Goal: Information Seeking & Learning: Learn about a topic

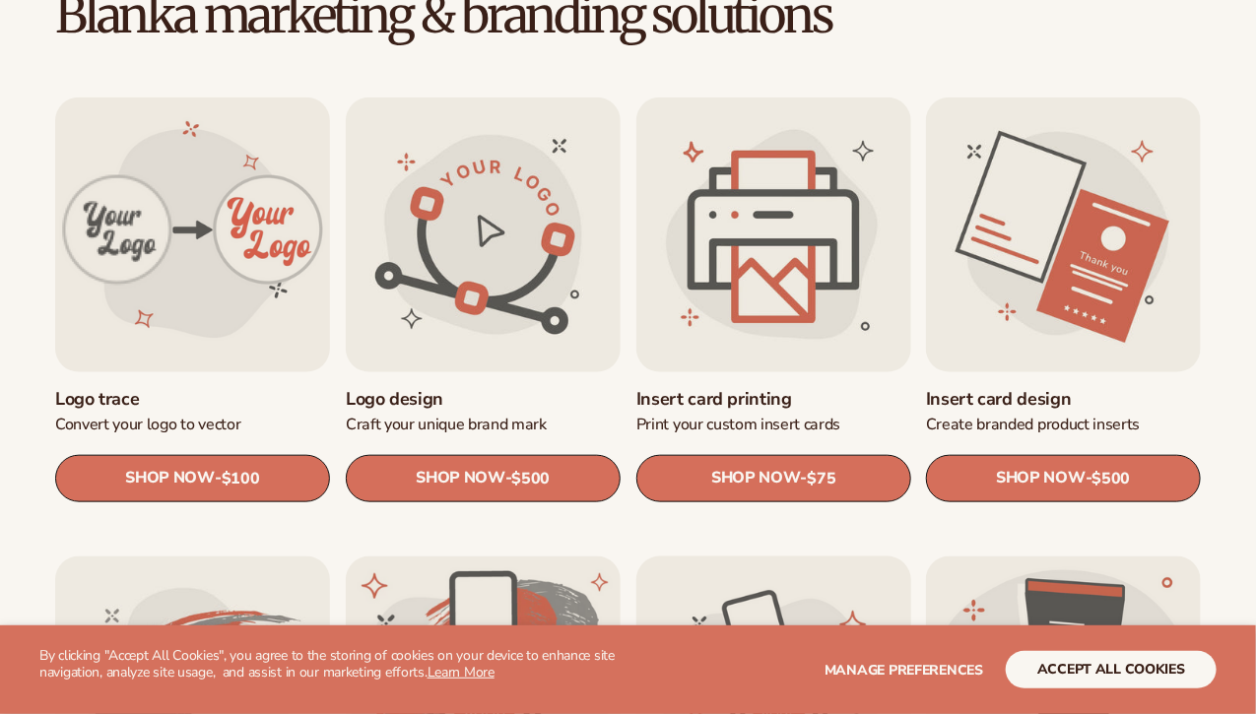
scroll to position [585, 0]
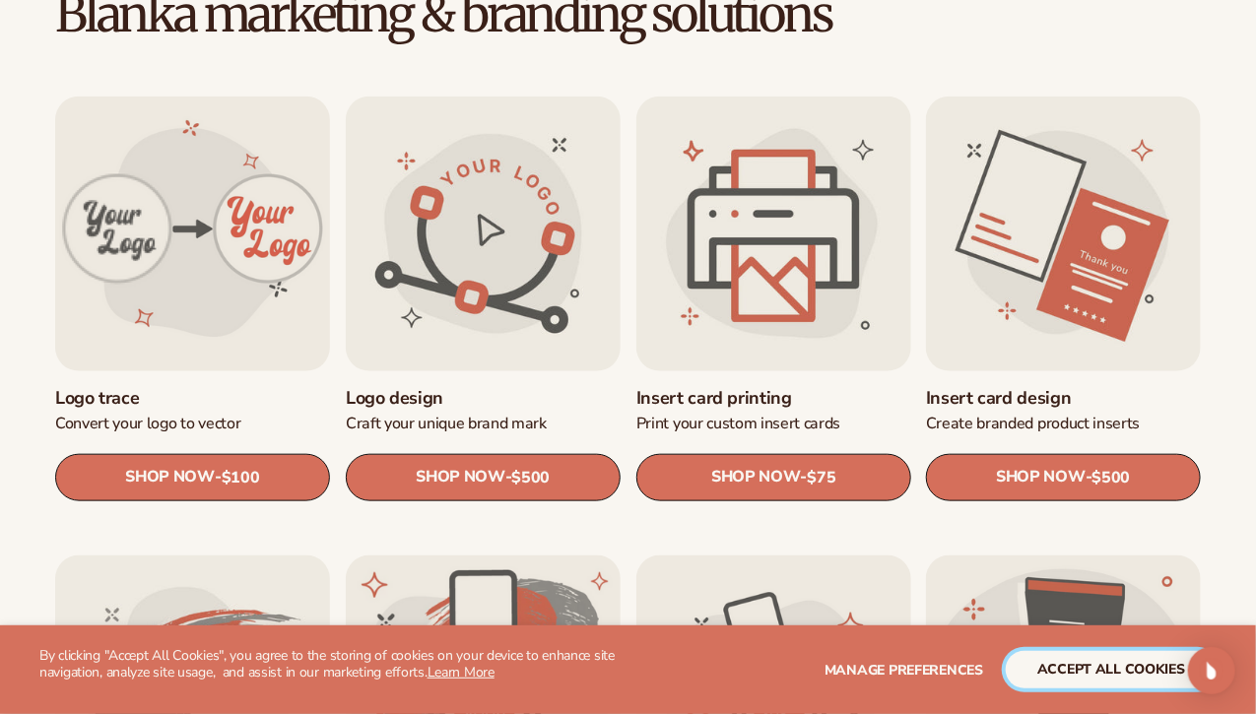
click at [1083, 667] on button "accept all cookies" at bounding box center [1111, 669] width 211 height 37
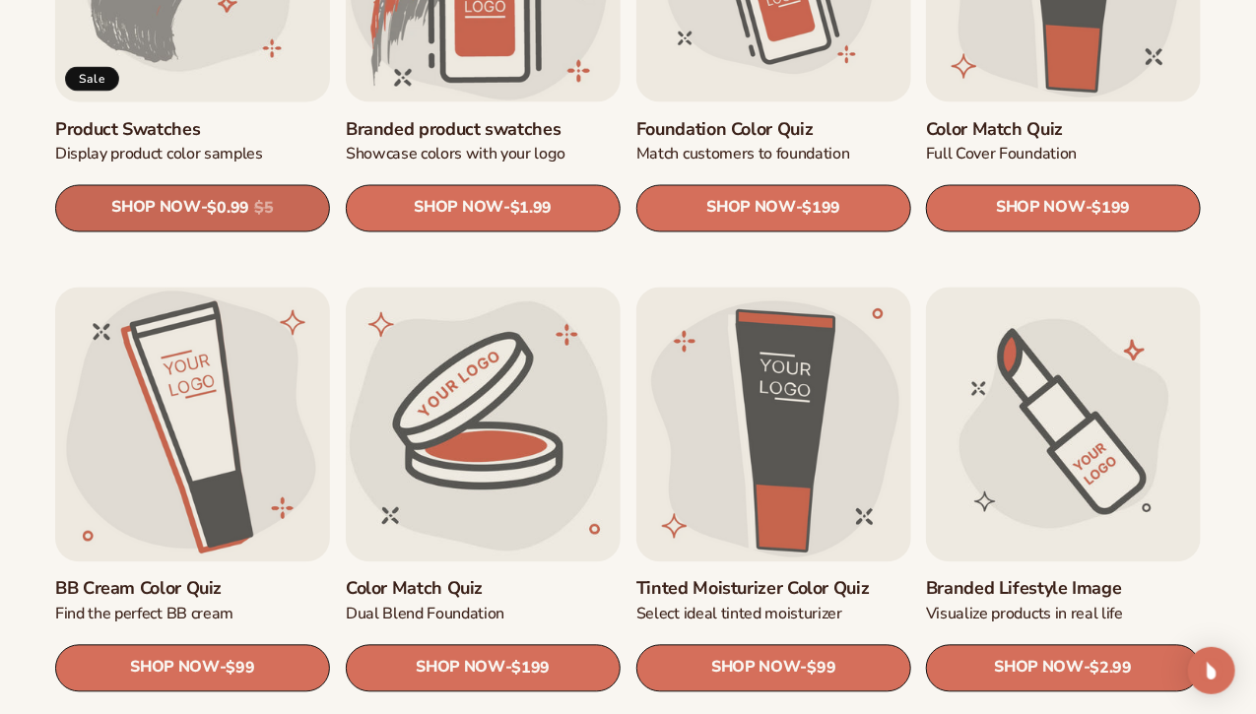
scroll to position [1314, 0]
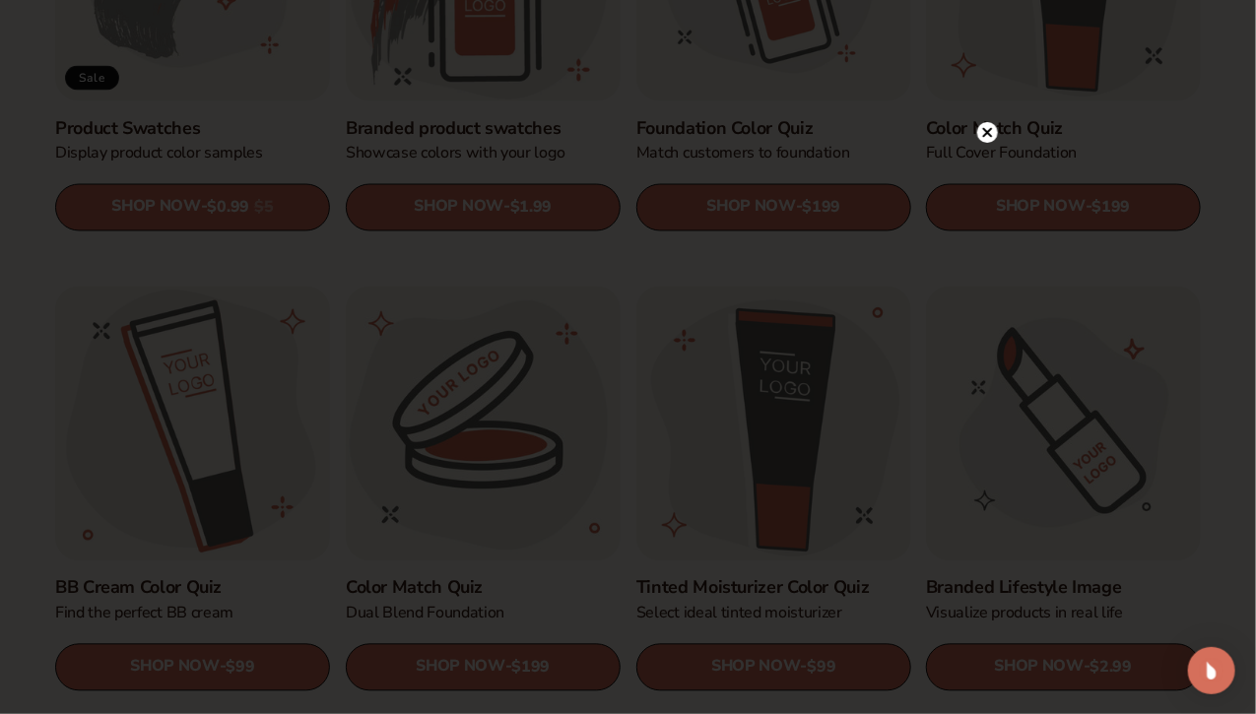
click at [987, 129] on circle at bounding box center [987, 132] width 21 height 21
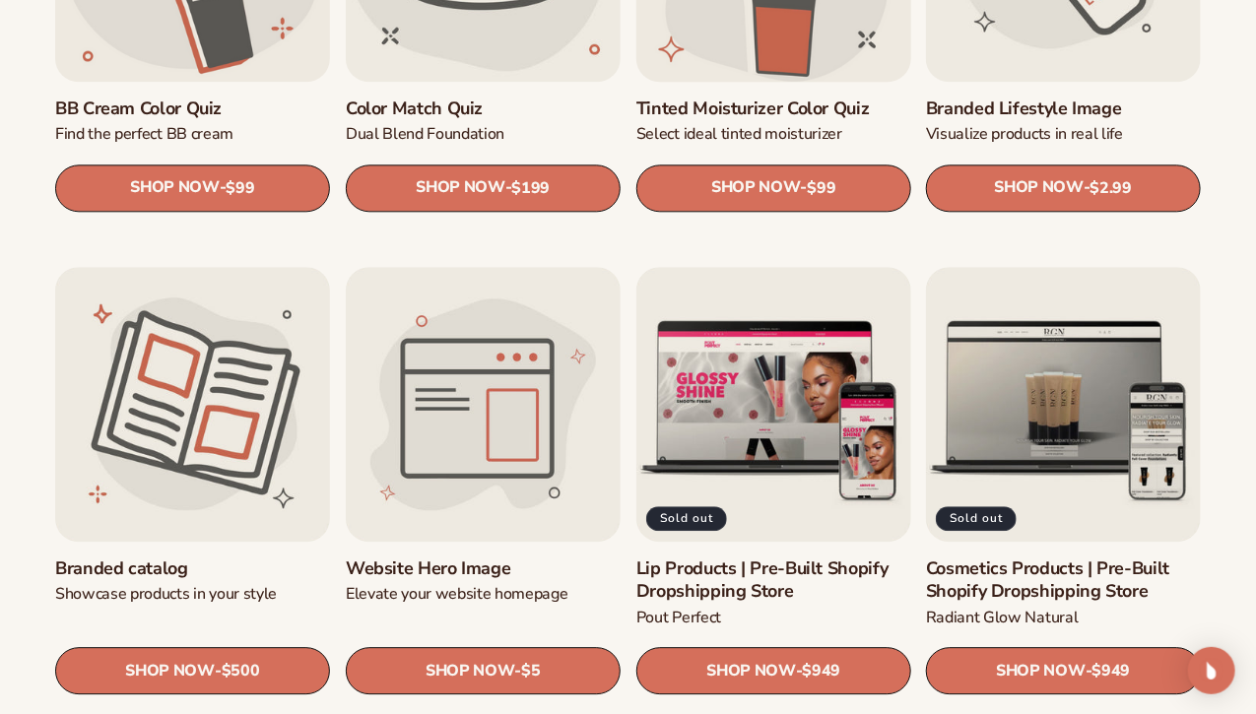
scroll to position [1944, 0]
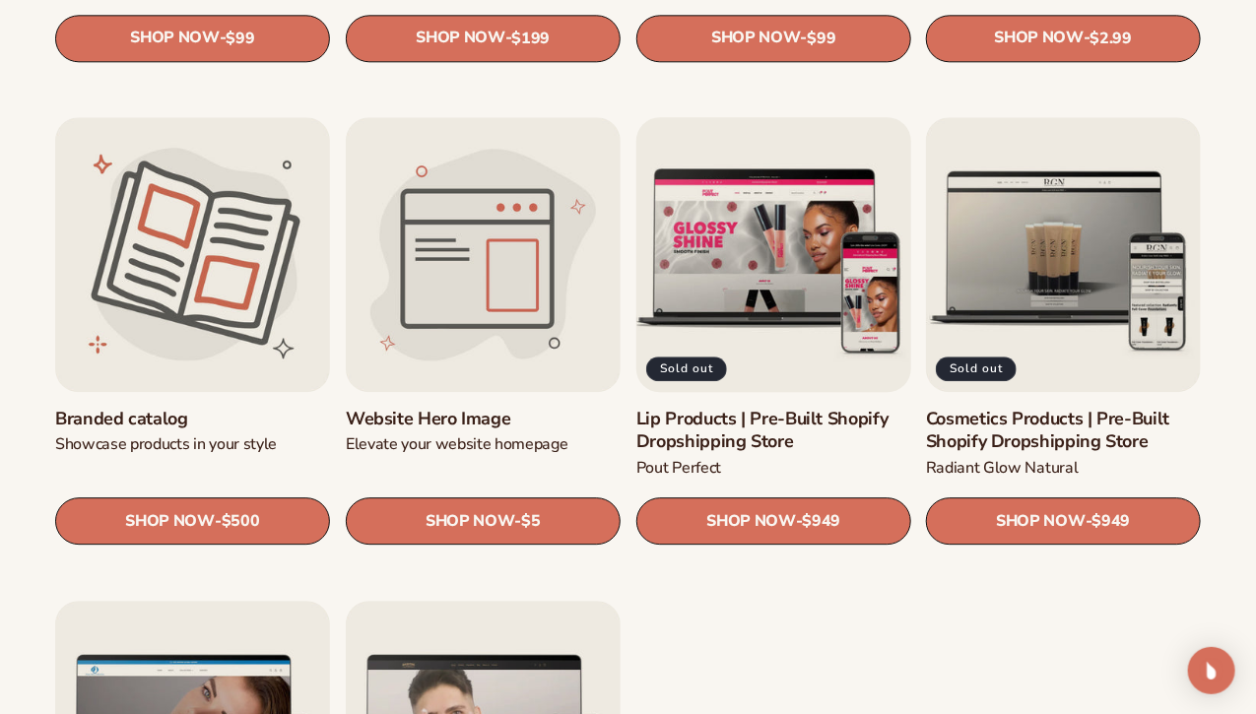
click at [731, 430] on link "Lip Products | Pre-Built Shopify Dropshipping Store" at bounding box center [774, 431] width 275 height 46
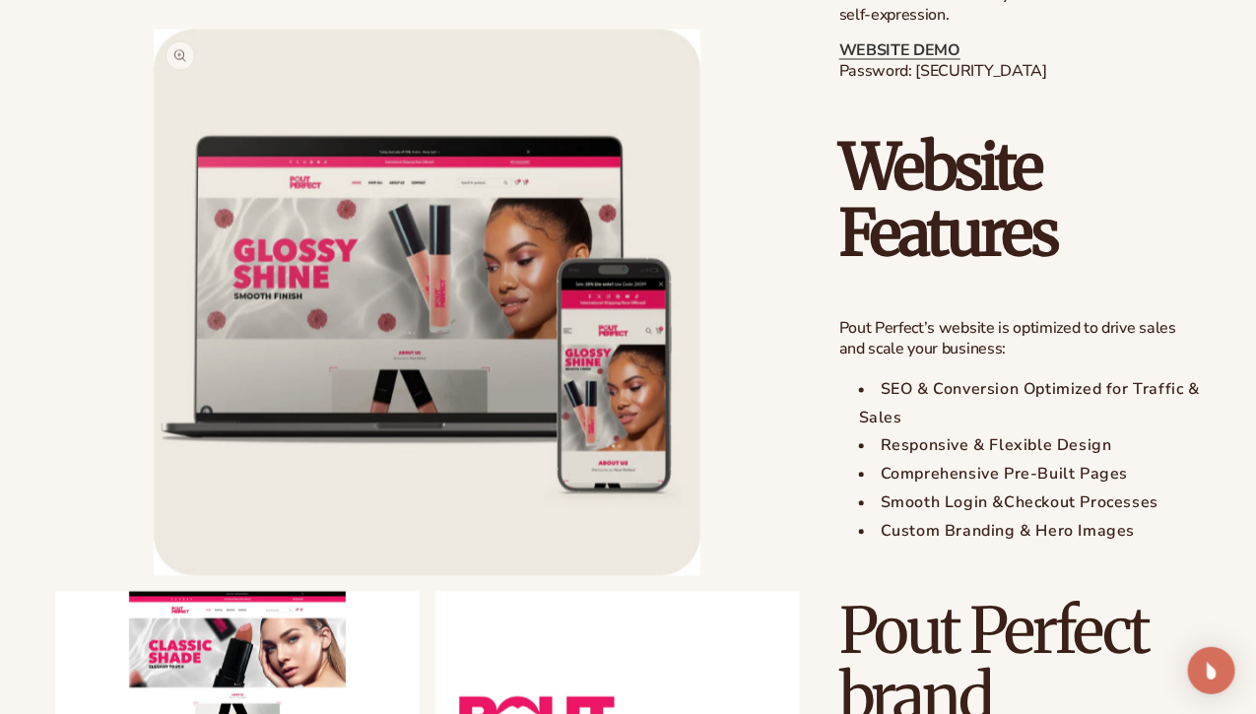
scroll to position [1420, 0]
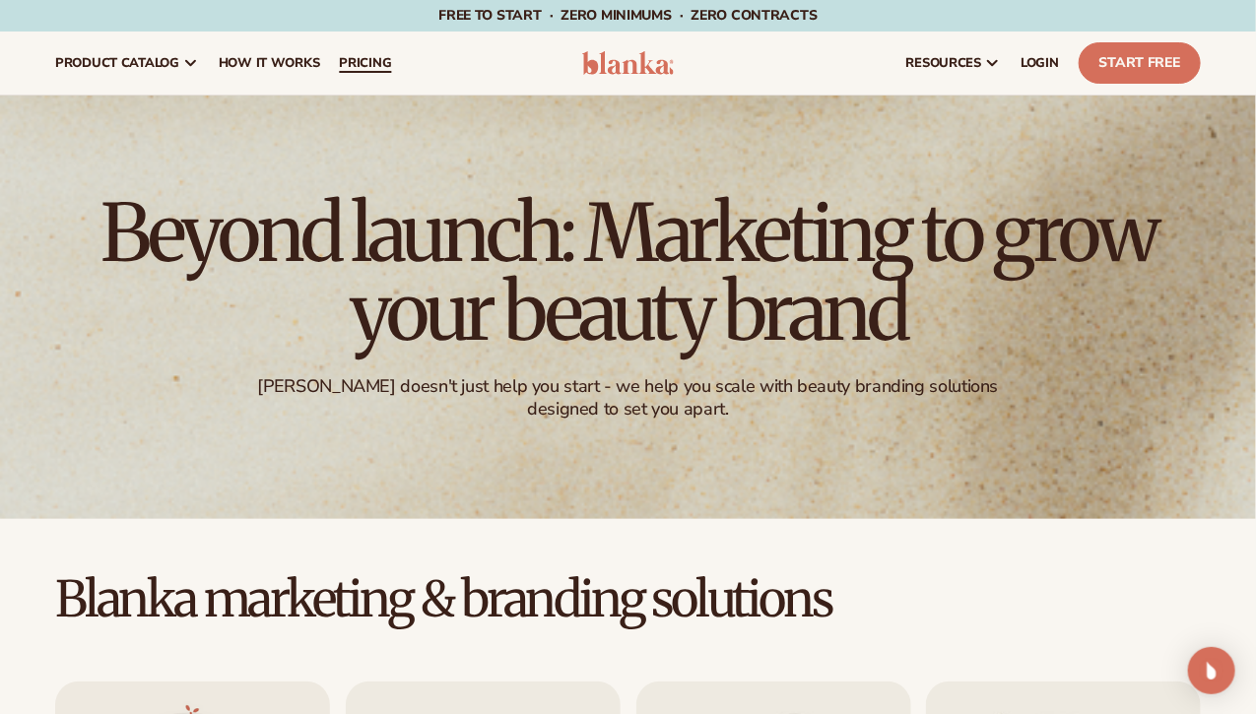
click at [370, 58] on span "pricing" at bounding box center [365, 63] width 52 height 16
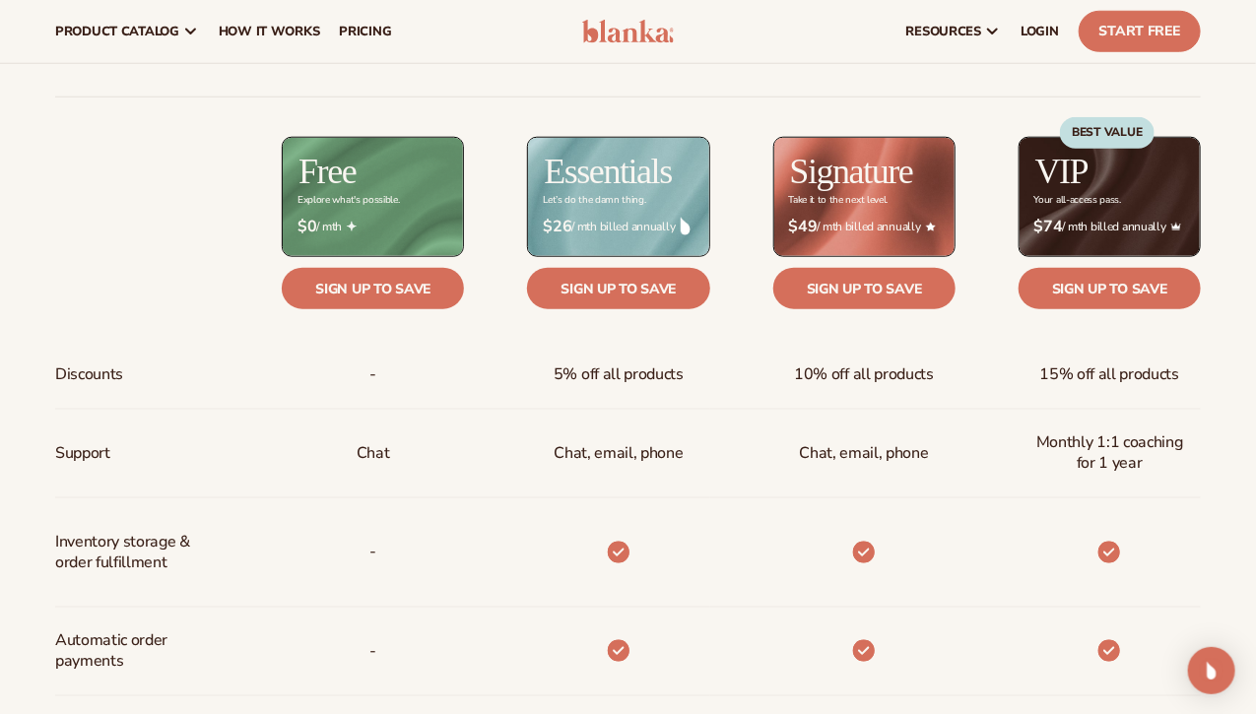
scroll to position [719, 0]
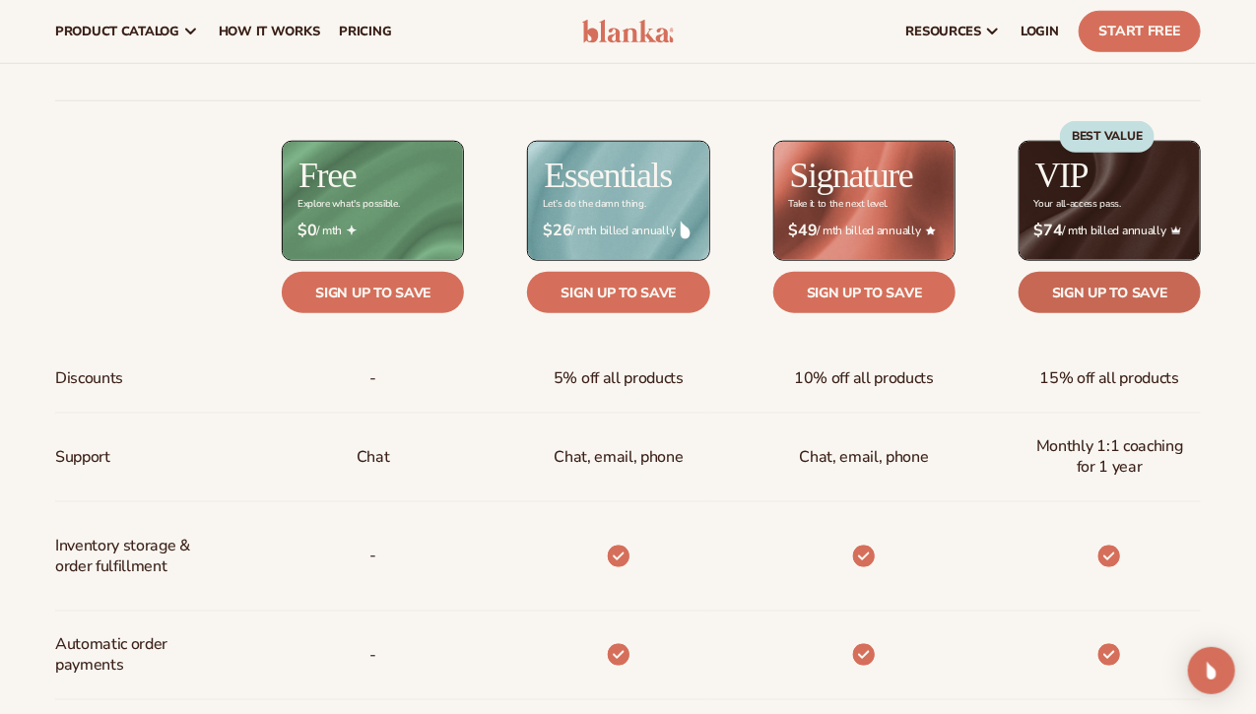
click at [1098, 302] on link "Sign up to save" at bounding box center [1110, 292] width 182 height 41
